Goal: Information Seeking & Learning: Learn about a topic

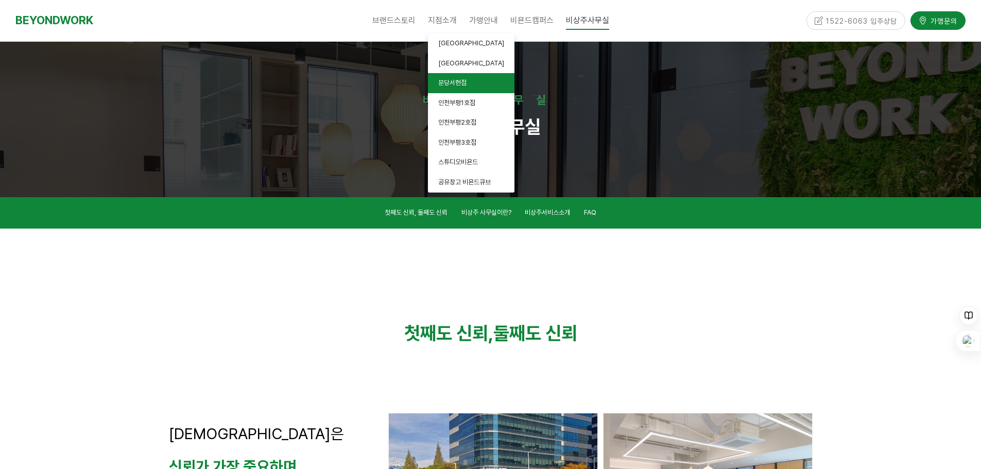
click at [457, 86] on span "분당서현점" at bounding box center [452, 83] width 28 height 8
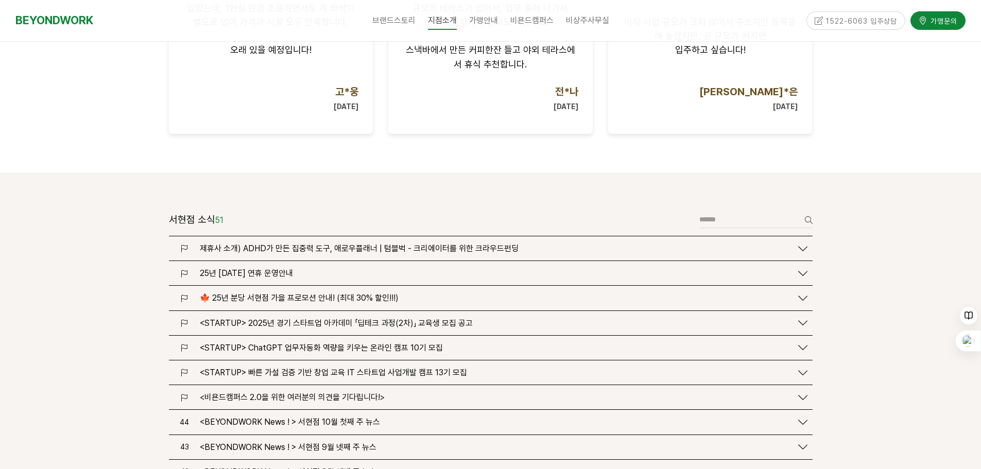
scroll to position [1132, 0]
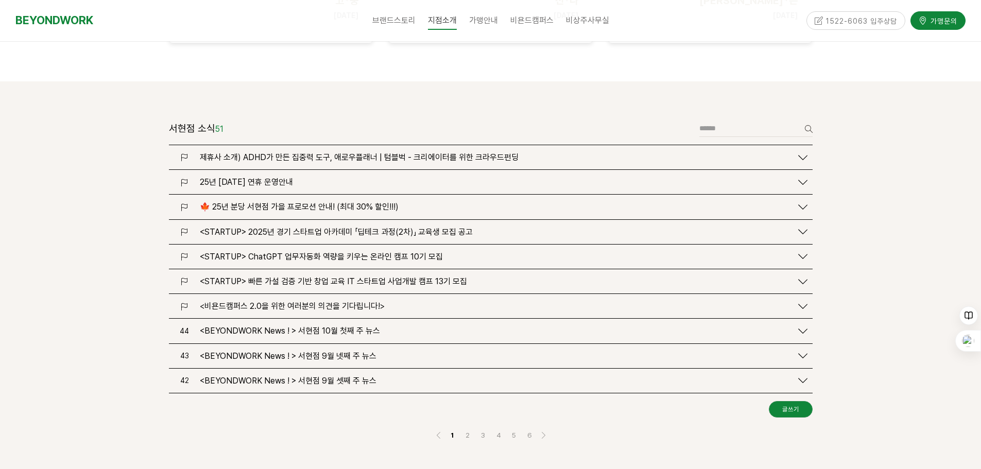
click at [277, 202] on span "🍁 25년 분당 서현점 가을 프로모션 안내! (최대 30% 할인!!!)" at bounding box center [299, 207] width 199 height 10
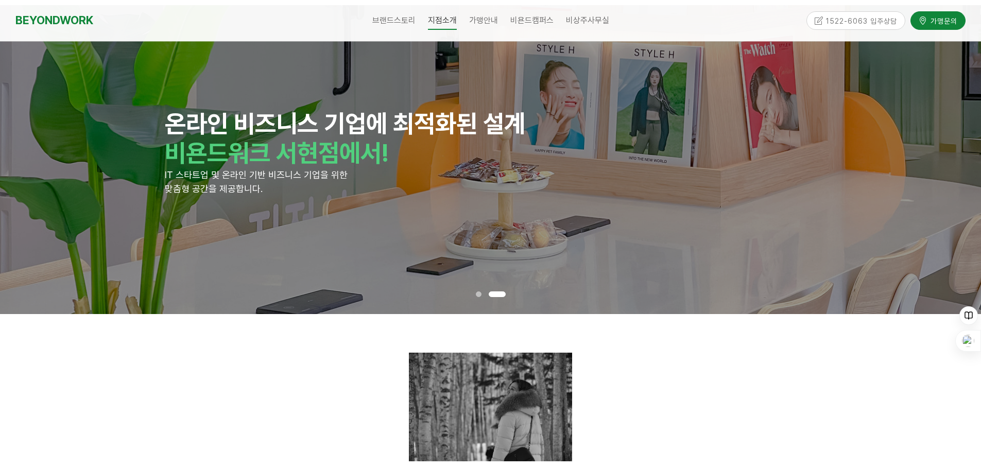
scroll to position [0, 0]
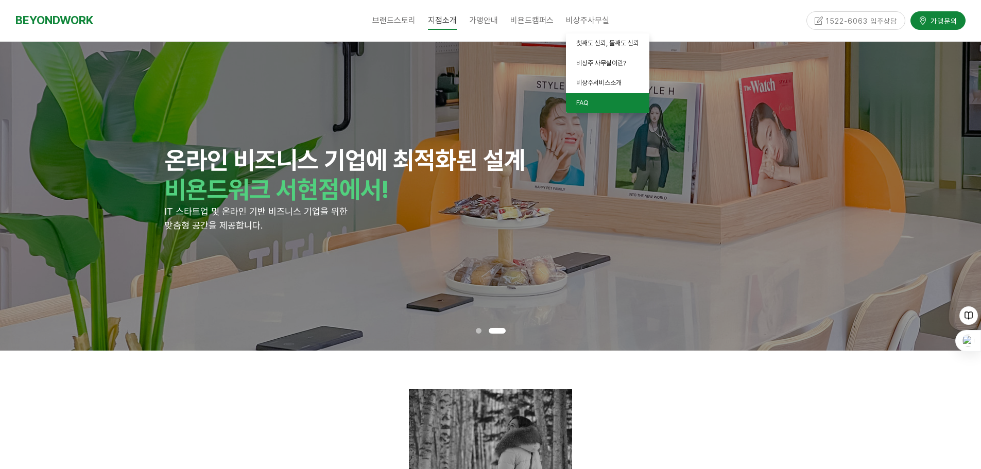
click at [585, 105] on span "FAQ" at bounding box center [582, 103] width 12 height 8
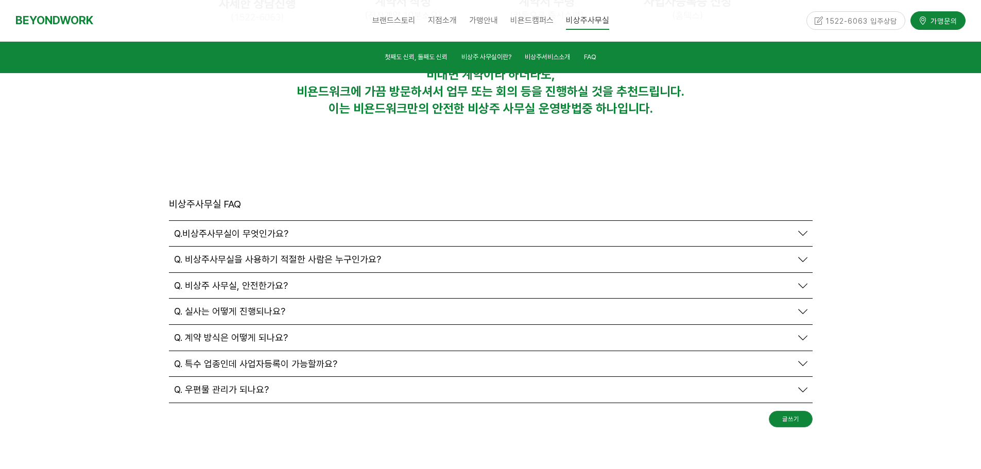
scroll to position [3442, 0]
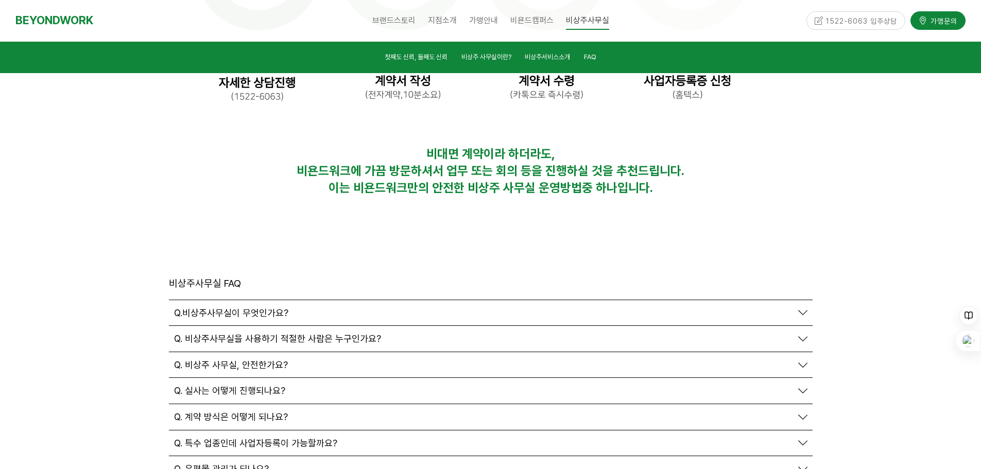
click at [241, 385] on span "Q. 실사는 어떻게 진행되나요?" at bounding box center [229, 390] width 111 height 11
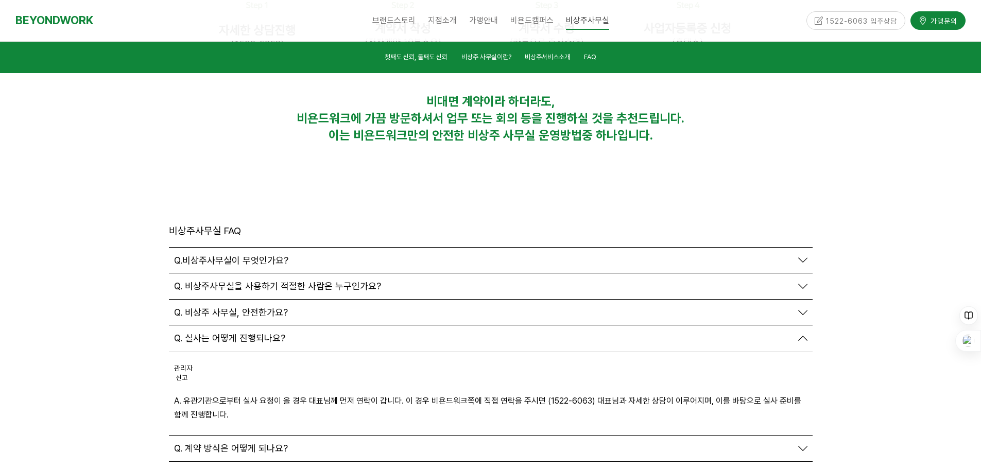
scroll to position [3545, 0]
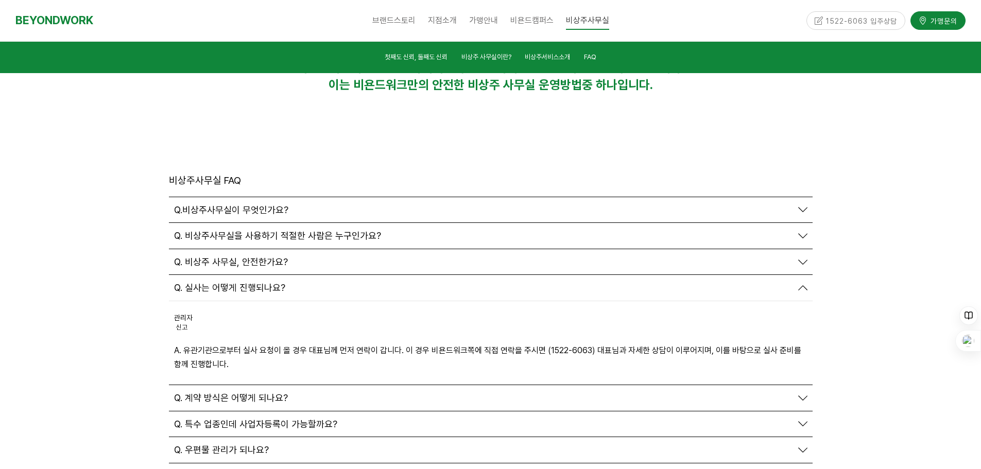
click at [222, 256] on span "Q. 비상주 사무실, 안전한가요?" at bounding box center [231, 261] width 114 height 11
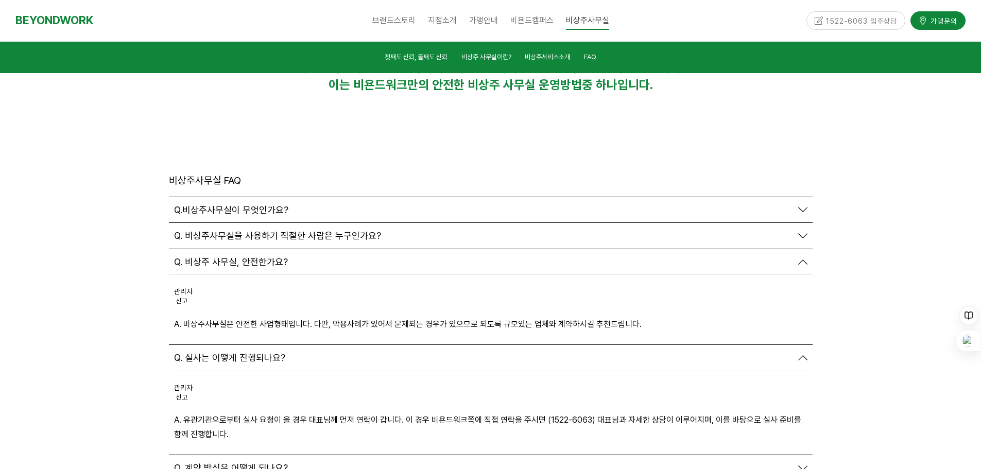
click at [240, 230] on span "Q. 비상주사무실을 사용하기 적절한 사람은 누구인가요?" at bounding box center [277, 235] width 207 height 11
